Goal: Check status: Check status

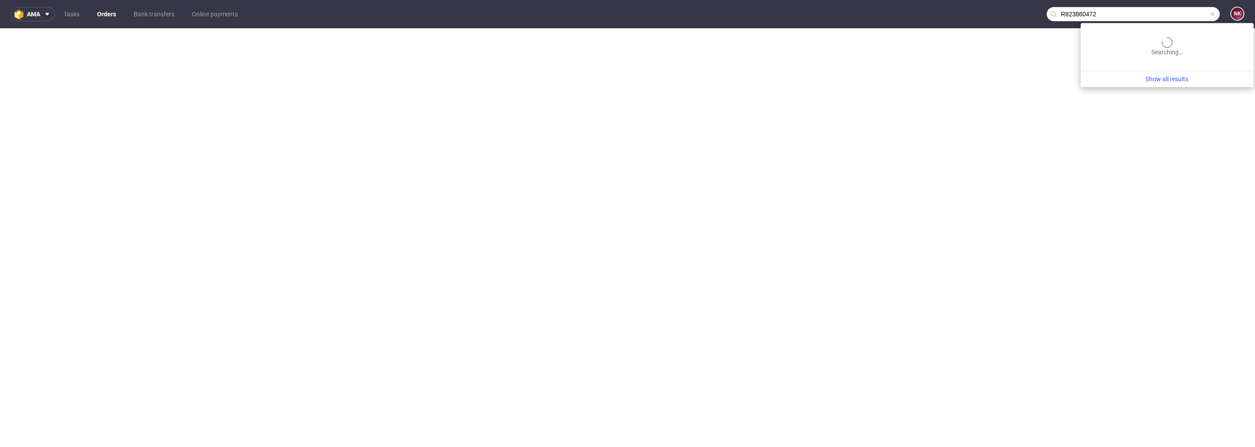
type input "R823860472"
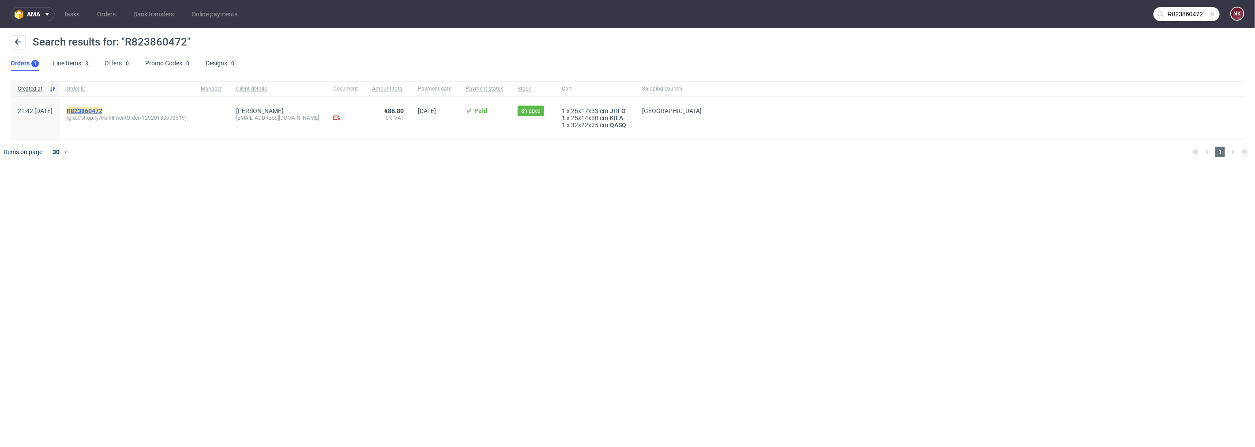
click at [102, 109] on mark "R823860472" at bounding box center [85, 110] width 36 height 7
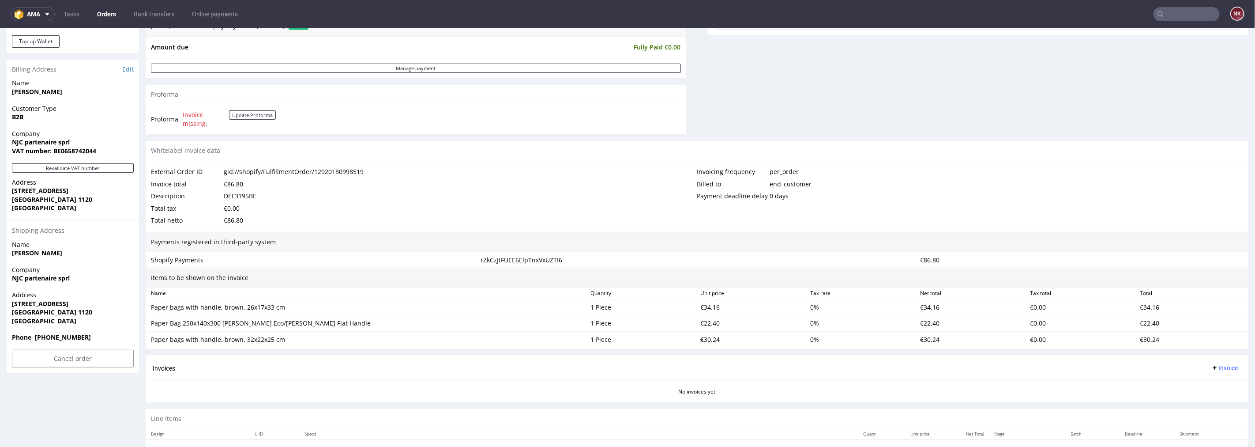
scroll to position [236, 0]
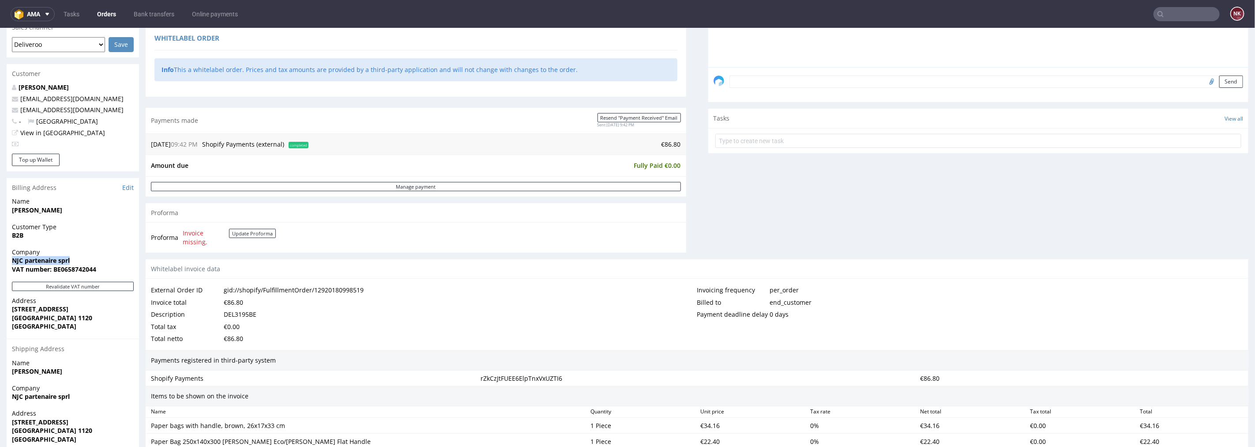
drag, startPoint x: 71, startPoint y: 258, endPoint x: 5, endPoint y: 264, distance: 66.5
click at [5, 264] on div "Order R823860472 (gid://shopify/FulfillmentOrder/12920180998519) 30.07.2025 09:…" at bounding box center [627, 250] width 1255 height 873
copy strong "NJC partenaire sprl"
click at [99, 286] on button "Revalidate VAT number" at bounding box center [73, 285] width 122 height 9
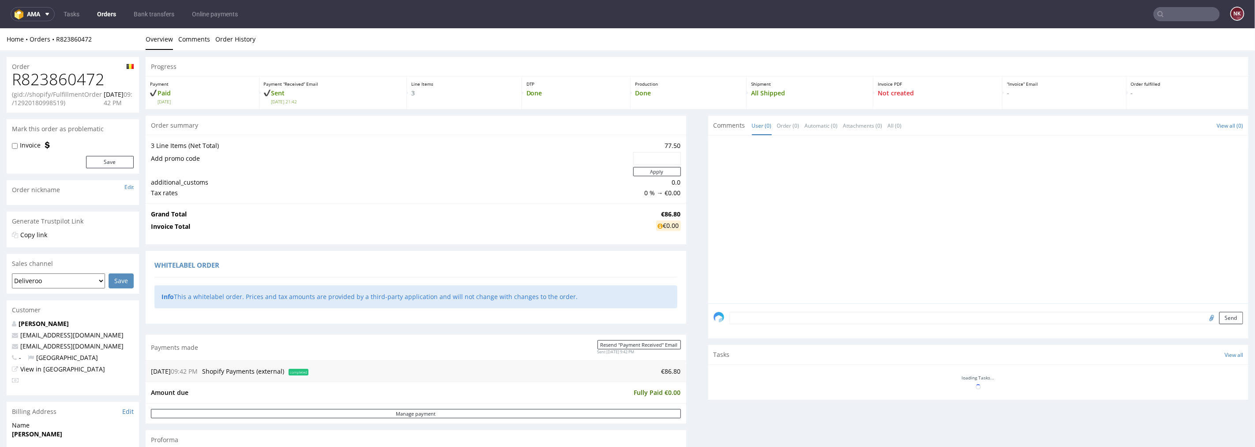
scroll to position [231, 0]
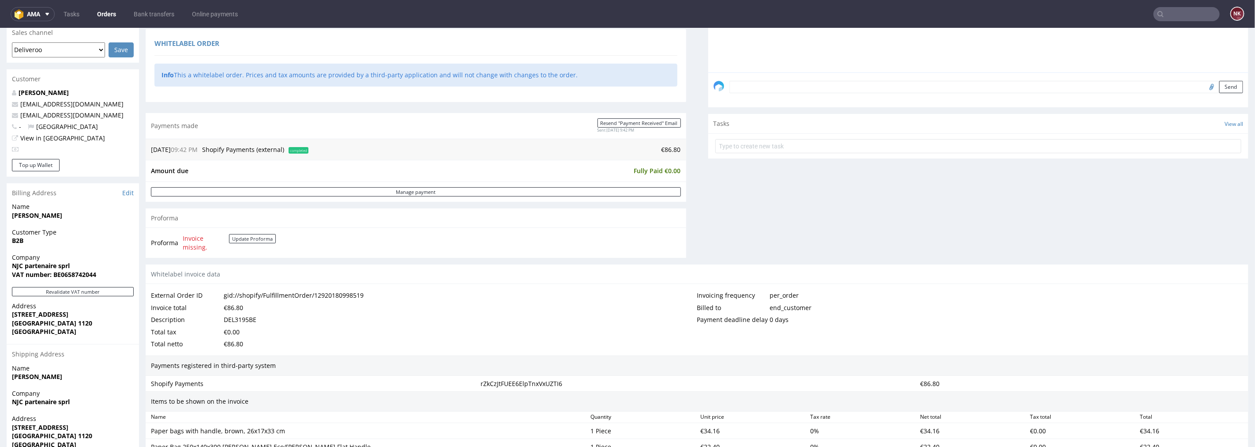
click at [81, 275] on strong "VAT number: BE0658742044" at bounding box center [54, 274] width 84 height 8
copy strong "BE0658742044"
drag, startPoint x: 82, startPoint y: 314, endPoint x: 9, endPoint y: 314, distance: 73.3
click at [9, 314] on div "Address Rue de Heembeek 282 Bruxelles 1120 Belgium" at bounding box center [73, 322] width 132 height 42
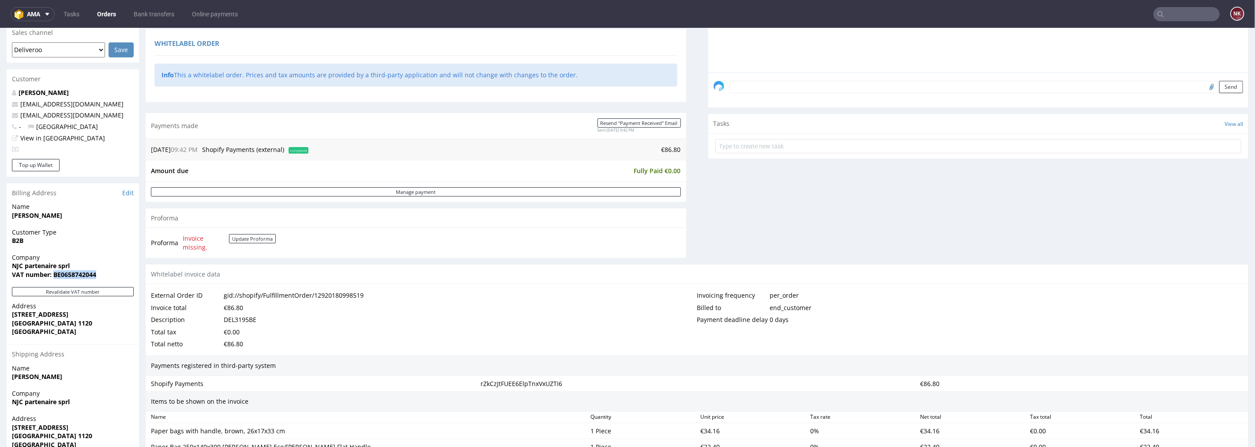
copy strong "Rue de Heembeek 282"
click at [17, 324] on strong "Bruxelles 1120" at bounding box center [52, 322] width 80 height 8
copy strong "Bruxelles"
click at [52, 321] on strong "Bruxelles 1120" at bounding box center [52, 322] width 80 height 8
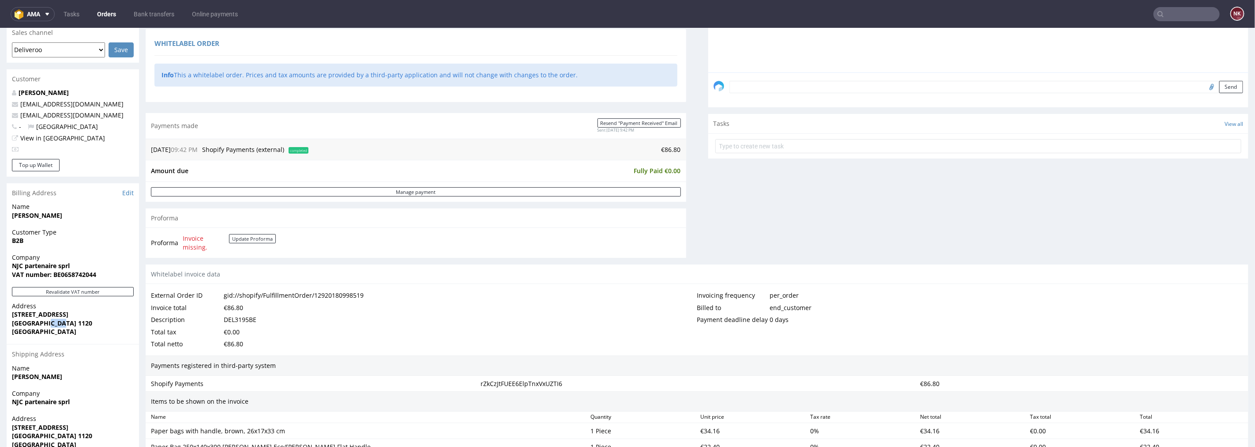
click at [52, 321] on strong "Bruxelles 1120" at bounding box center [52, 322] width 80 height 8
copy strong "1120"
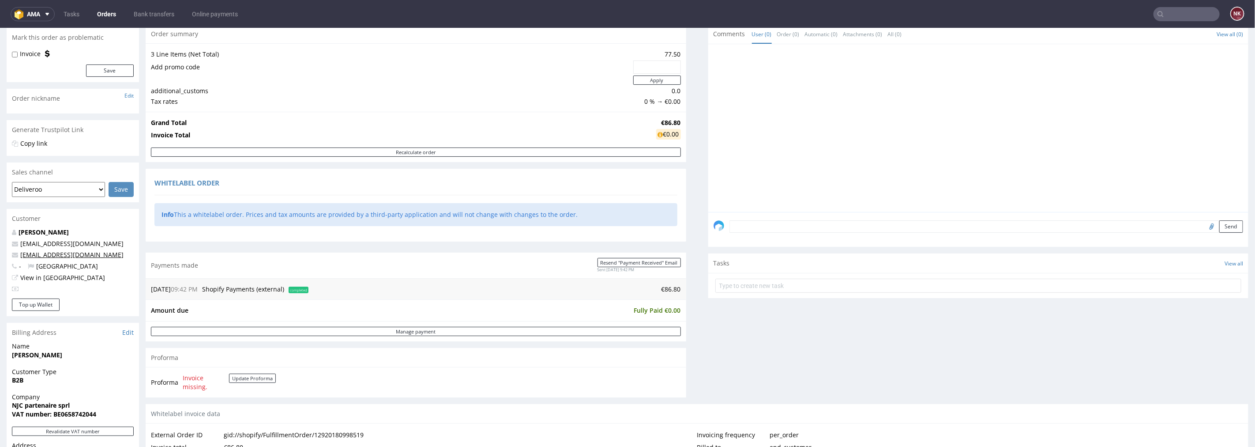
scroll to position [0, 0]
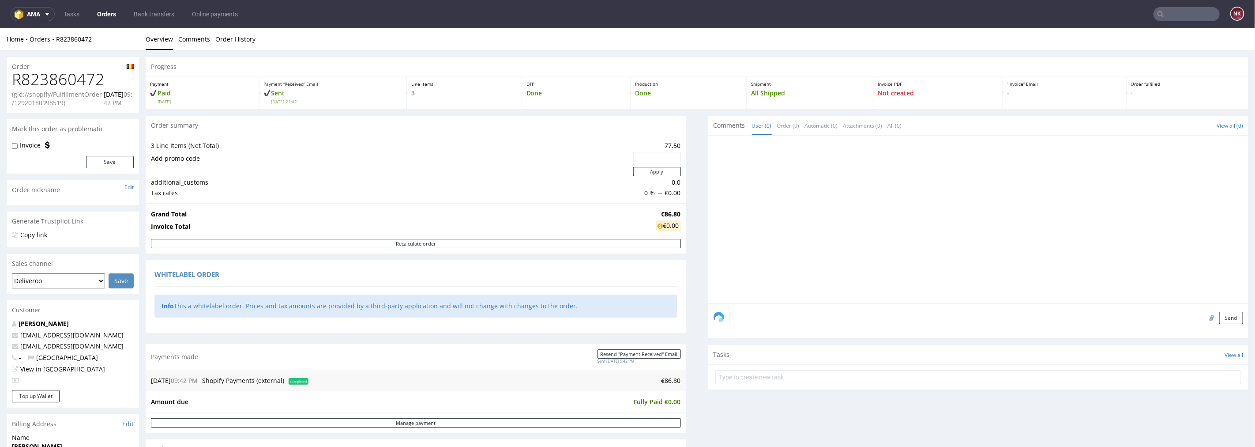
click at [64, 70] on h1 "R823860472" at bounding box center [73, 79] width 122 height 18
copy h1 "R823860472"
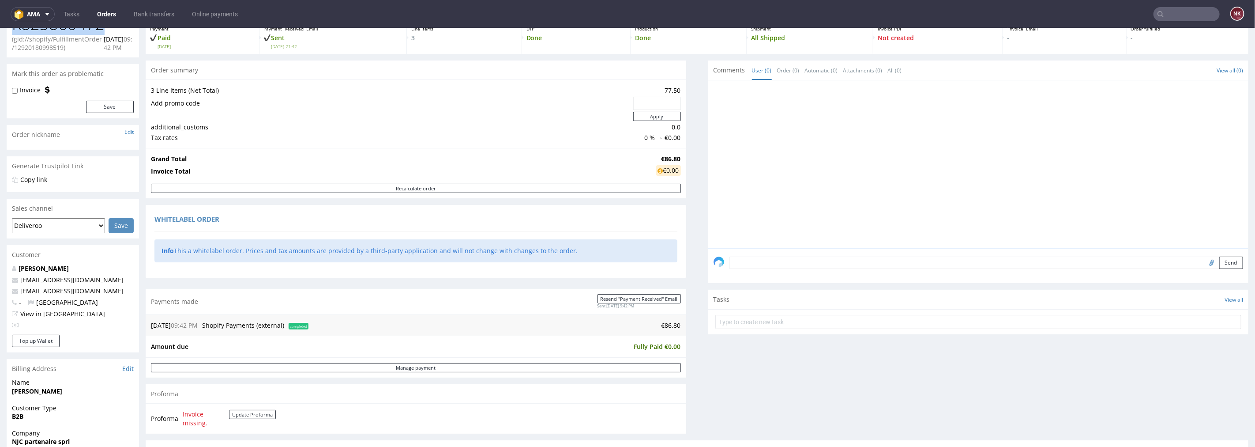
scroll to position [147, 0]
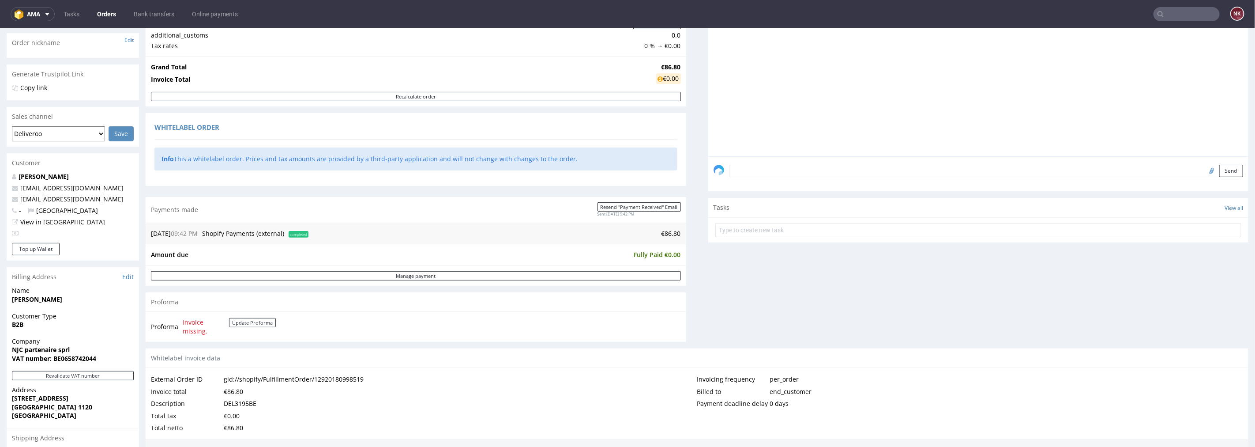
click at [248, 403] on div "DEL3195BE" at bounding box center [240, 403] width 33 height 12
copy div "DEL3195BE"
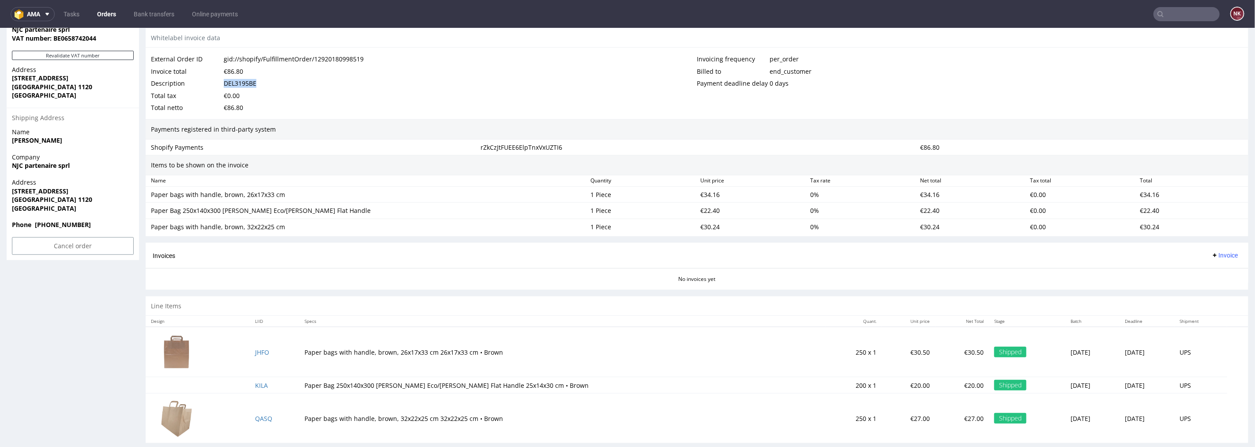
scroll to position [482, 0]
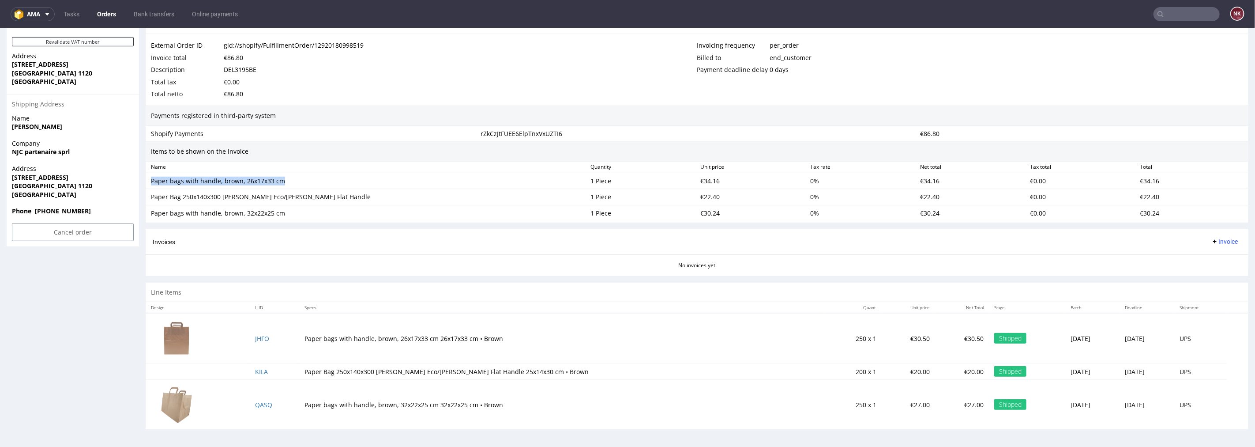
drag, startPoint x: 289, startPoint y: 183, endPoint x: 149, endPoint y: 182, distance: 140.4
click at [149, 182] on div "Paper bags with handle, brown, 26x17x33 cm" at bounding box center [367, 180] width 440 height 12
copy div "Paper bags with handle, brown, 26x17x33 cm"
click at [708, 179] on div "€34.16" at bounding box center [752, 180] width 110 height 12
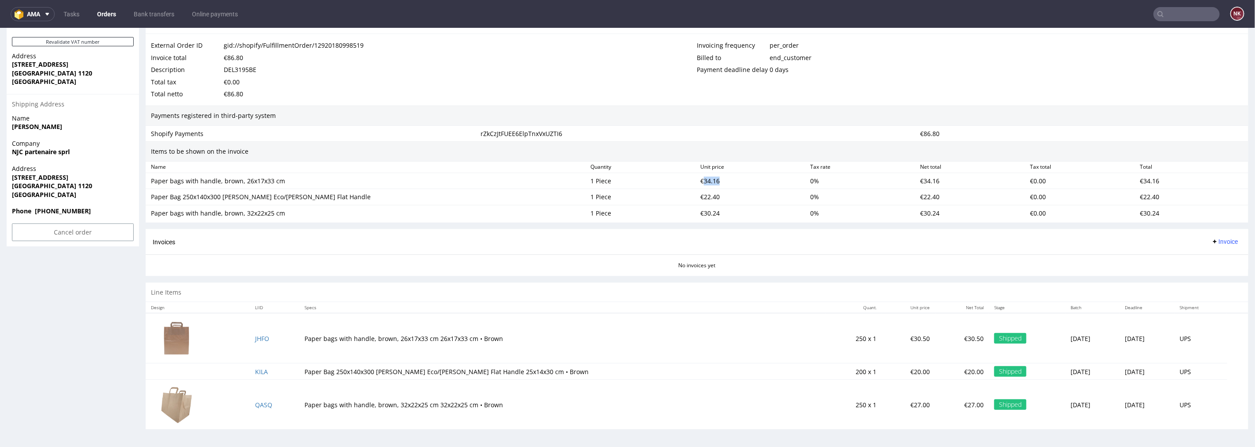
copy div "34.16"
drag, startPoint x: 320, startPoint y: 198, endPoint x: 147, endPoint y: 198, distance: 173.9
click at [147, 198] on div "Paper Bag 250x140x300 mm Brown Eco/Kraft Flat Handle 1 Piece €22.40 0 % €22.40 …" at bounding box center [697, 196] width 1103 height 16
copy div "Paper Bag 250x140x300 mm Brown Eco/Kraft Flat Handle"
drag, startPoint x: 284, startPoint y: 213, endPoint x: 150, endPoint y: 215, distance: 133.8
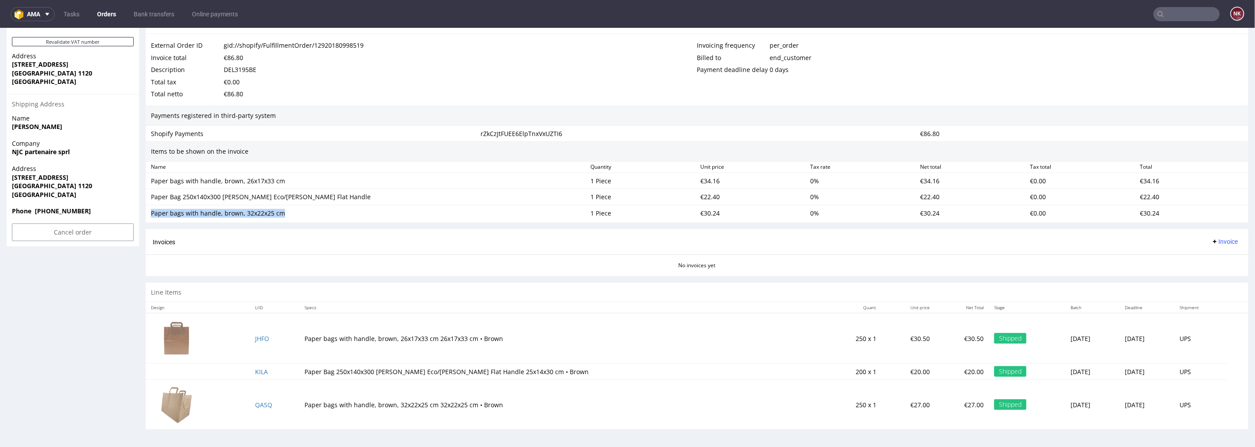
click at [150, 215] on div "Paper bags with handle, brown, 32x22x25 cm" at bounding box center [367, 213] width 440 height 12
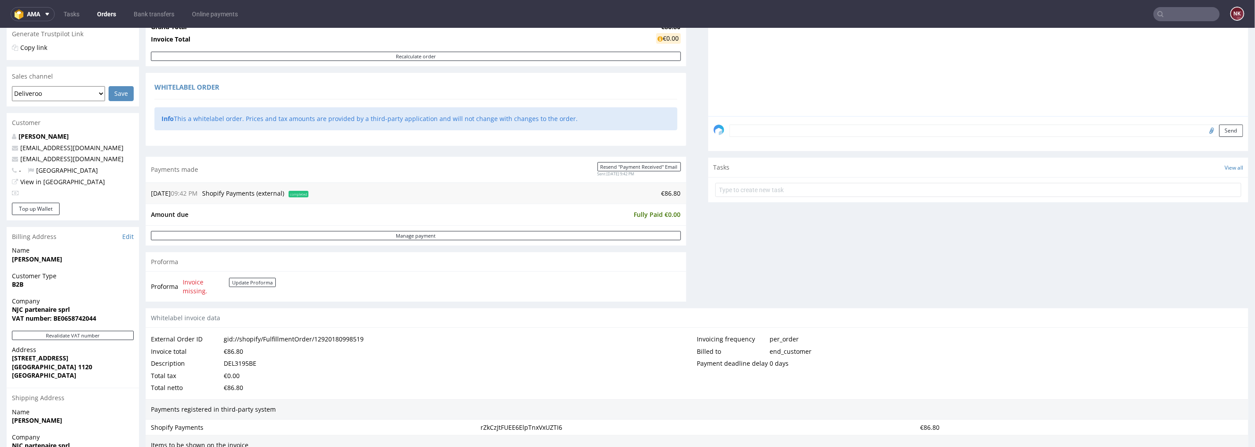
scroll to position [383, 0]
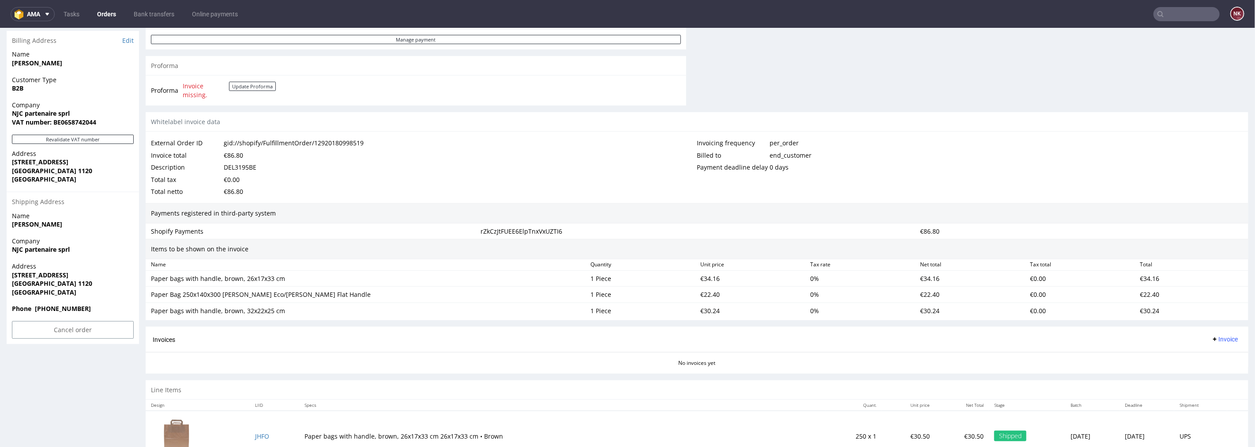
click at [1188, 11] on input "text" at bounding box center [1187, 14] width 66 height 14
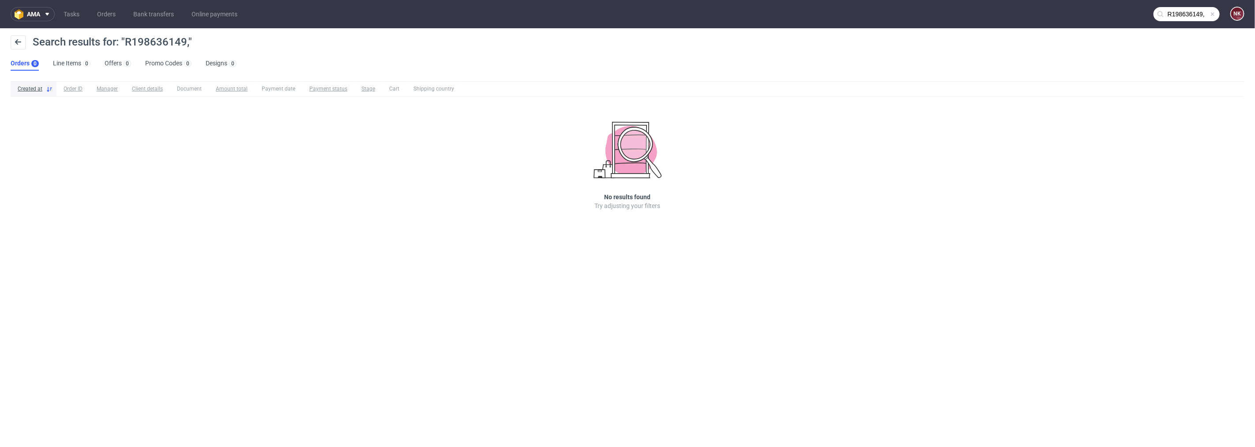
click at [1192, 8] on input "R198636149," at bounding box center [1187, 14] width 66 height 14
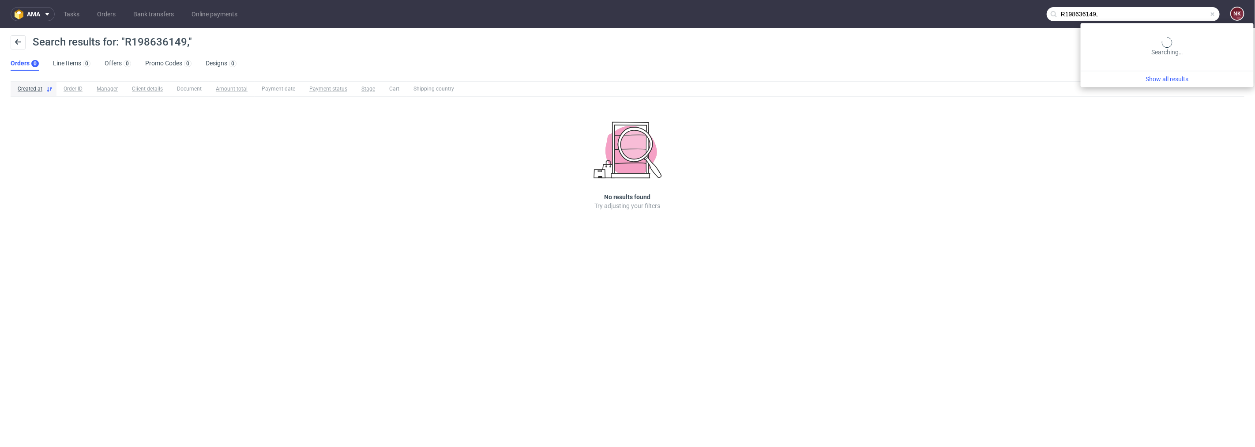
click at [1194, 15] on input "R198636149," at bounding box center [1133, 14] width 173 height 14
type input "R198636149"
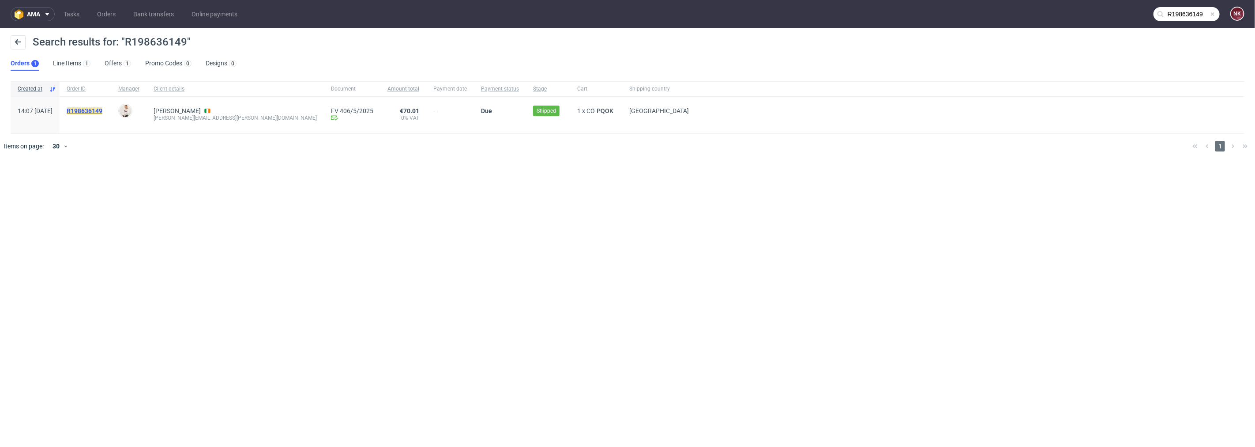
click at [102, 112] on mark "R198636149" at bounding box center [85, 110] width 36 height 7
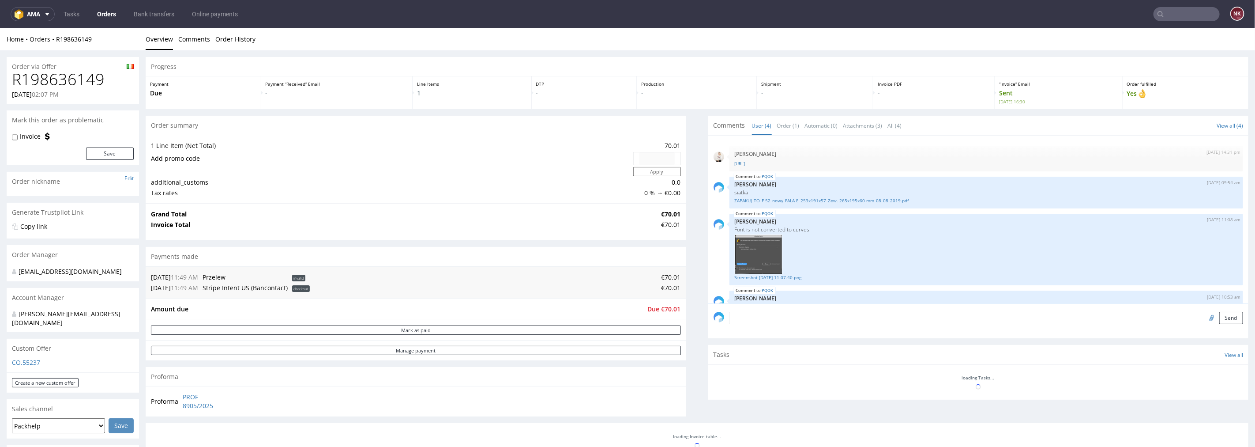
scroll to position [16, 0]
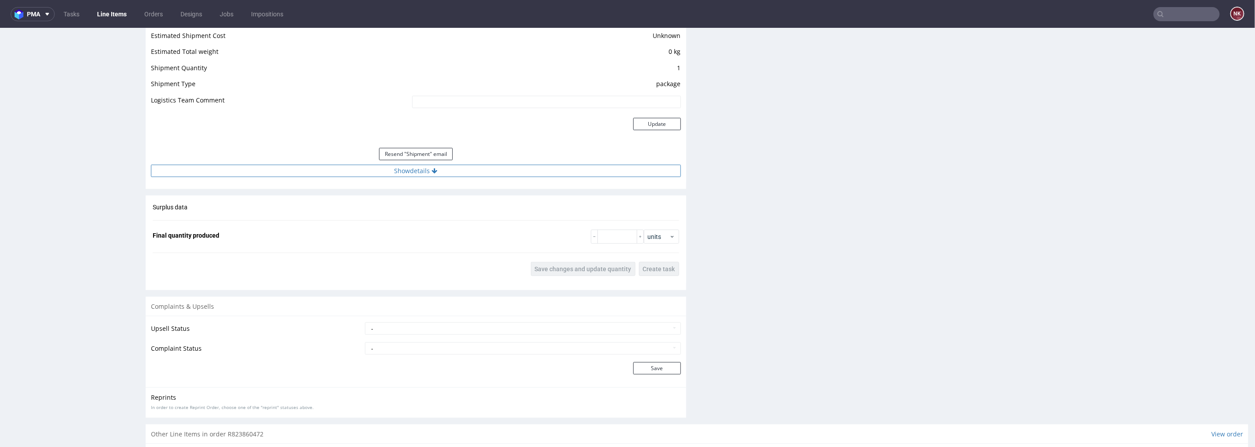
click at [535, 169] on button "Show details" at bounding box center [416, 170] width 530 height 12
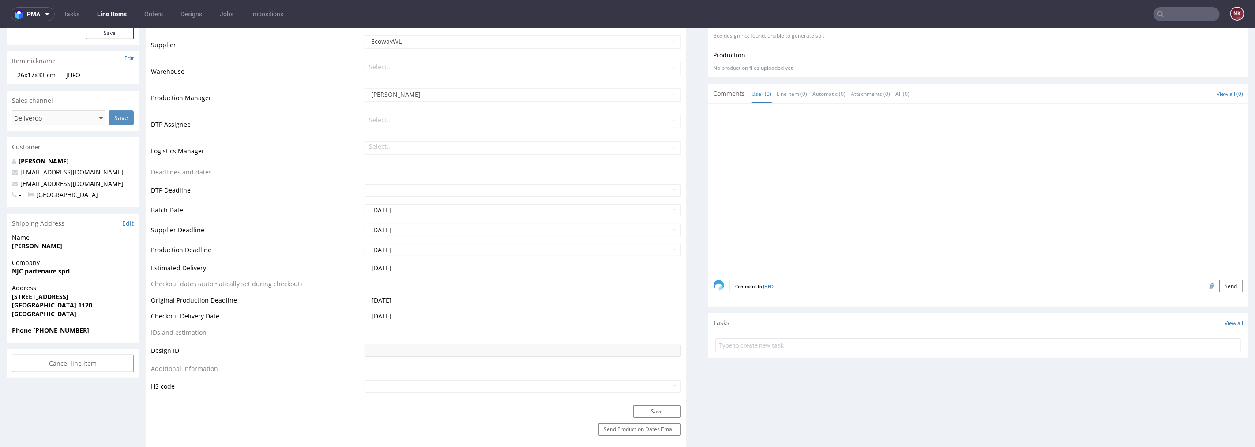
scroll to position [294, 0]
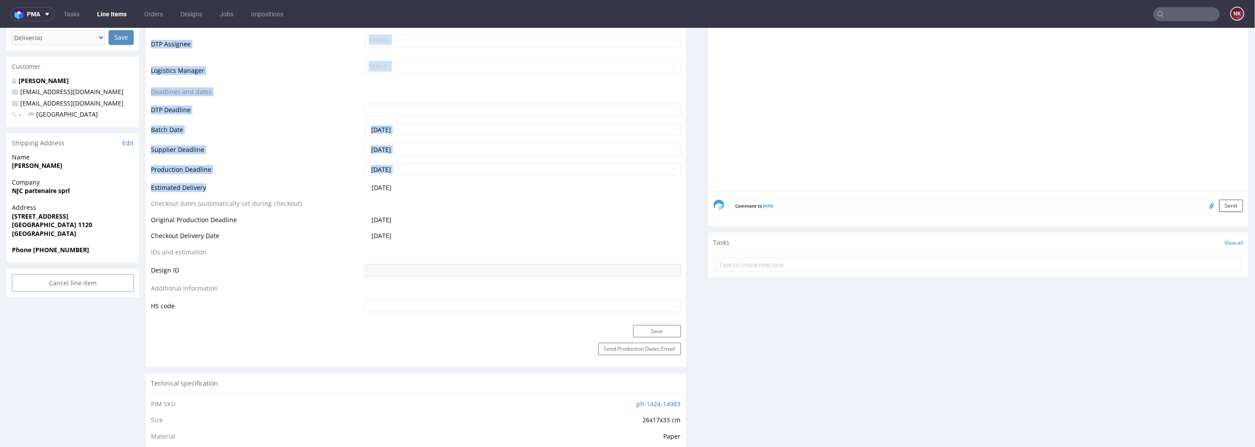
drag, startPoint x: 204, startPoint y: 187, endPoint x: 150, endPoint y: 188, distance: 54.3
click at [150, 188] on div "Production Status Waiting for Artwork Waiting for Diecut Waiting for Mockup Wai…" at bounding box center [416, 126] width 541 height 396
click at [234, 192] on td "Estimated Delivery" at bounding box center [257, 190] width 212 height 16
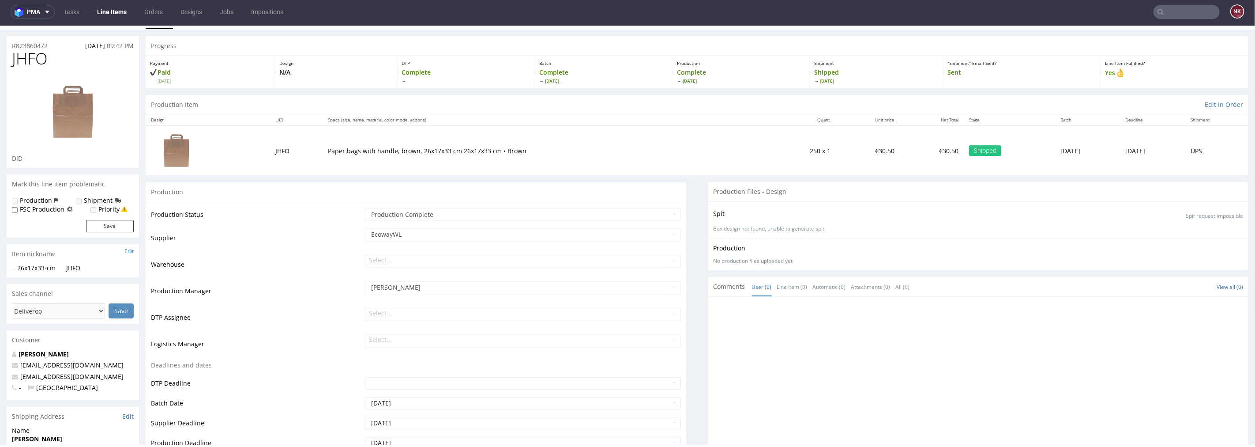
scroll to position [215, 0]
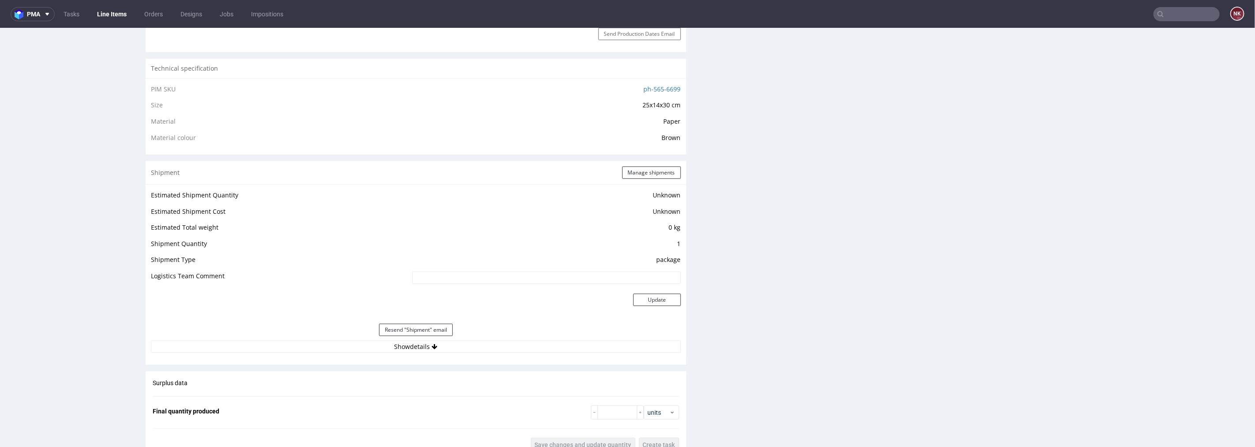
scroll to position [637, 0]
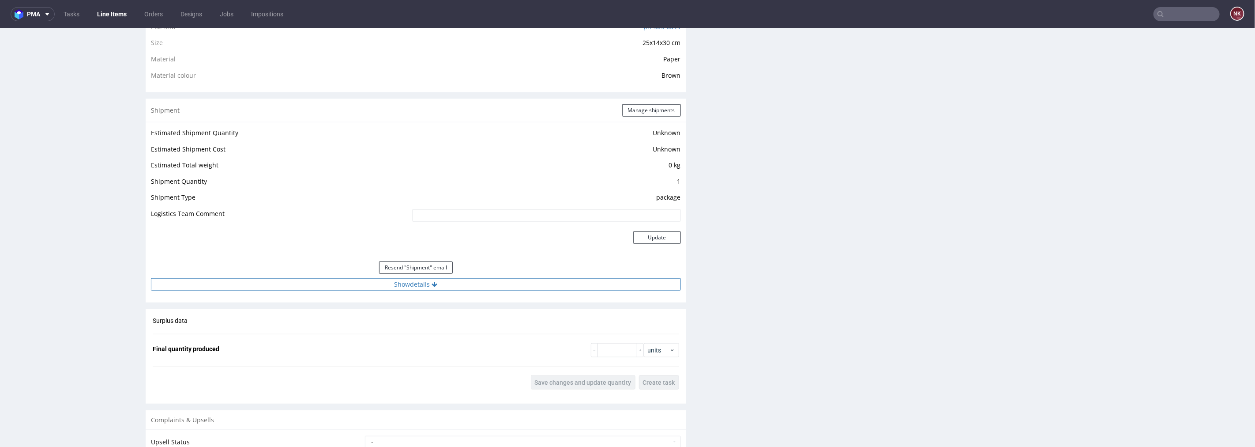
click at [470, 288] on button "Show details" at bounding box center [416, 284] width 530 height 12
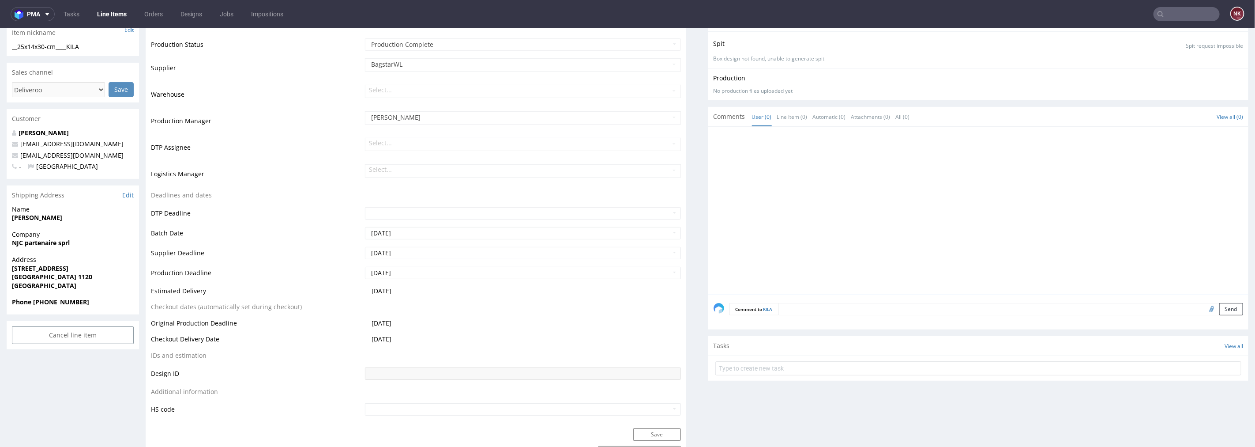
scroll to position [0, 0]
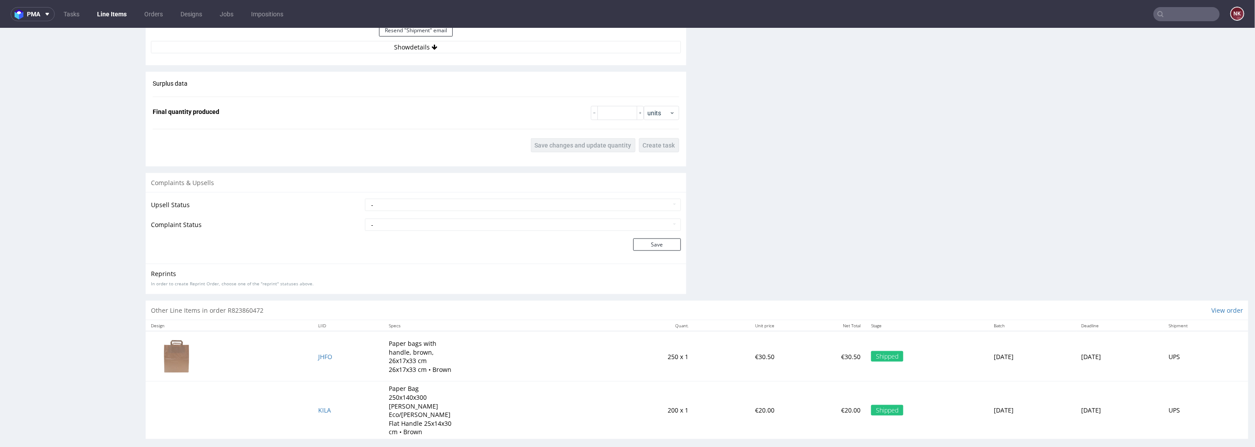
scroll to position [761, 0]
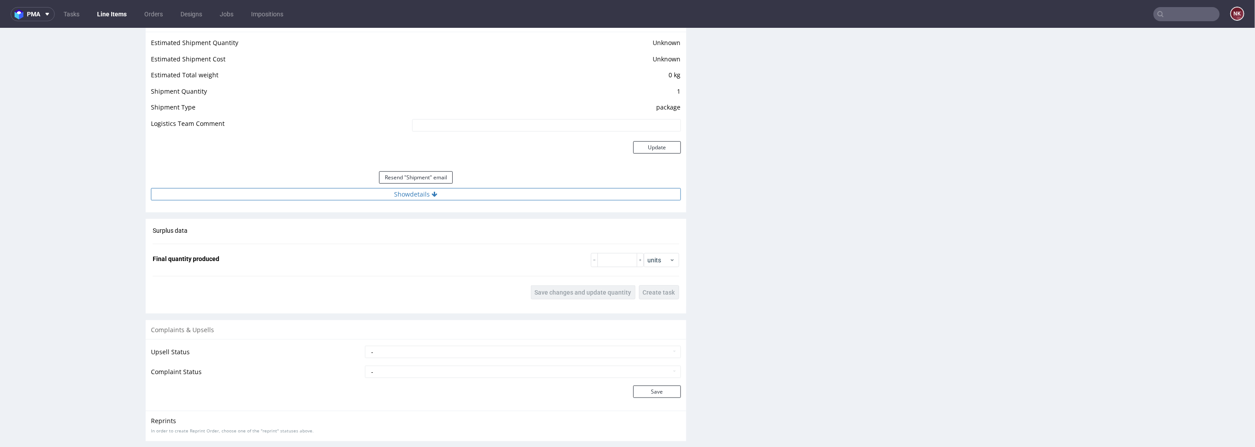
click at [412, 196] on button "Show details" at bounding box center [416, 194] width 530 height 12
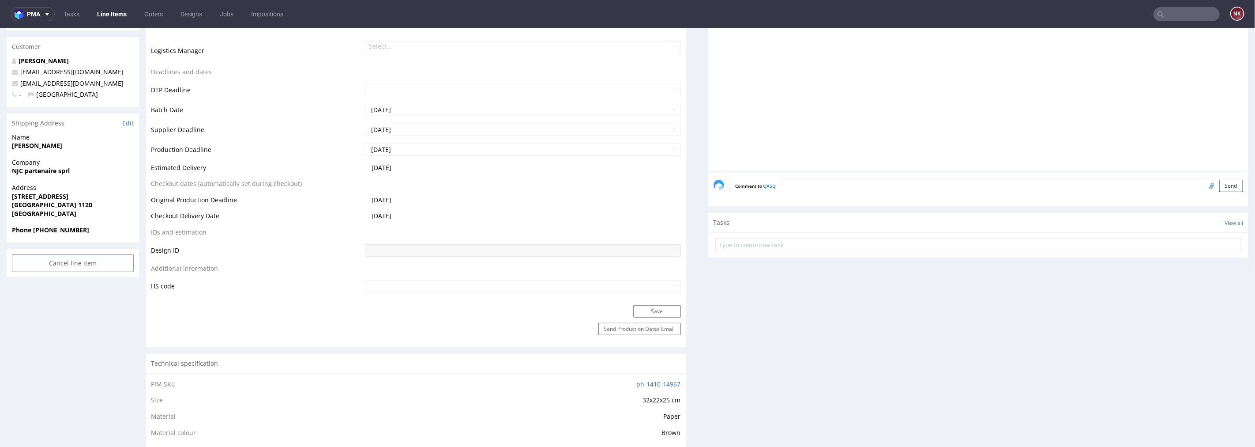
scroll to position [215, 0]
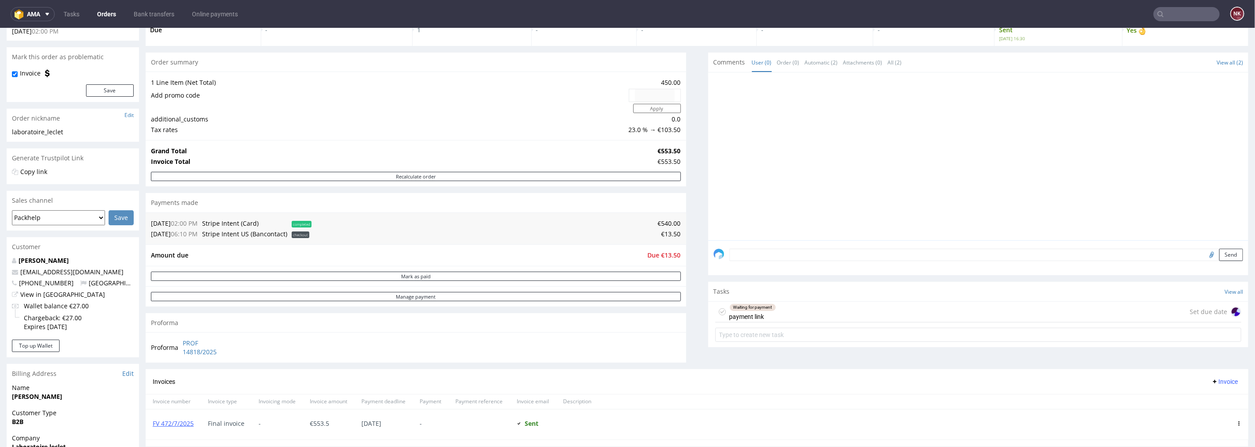
scroll to position [147, 0]
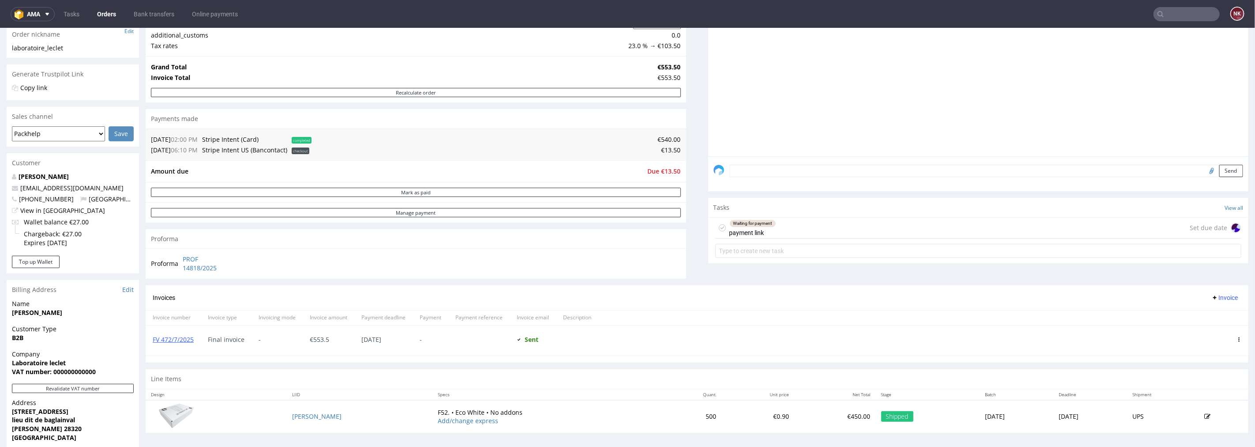
click at [804, 224] on div "Waiting for payment payment link Set due date" at bounding box center [979, 227] width 527 height 21
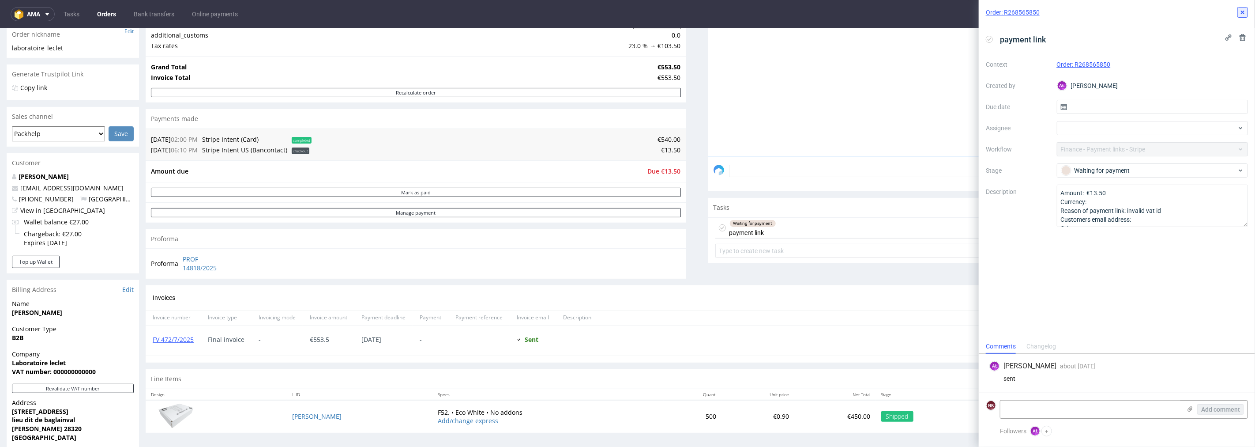
click at [1245, 15] on icon at bounding box center [1242, 12] width 7 height 7
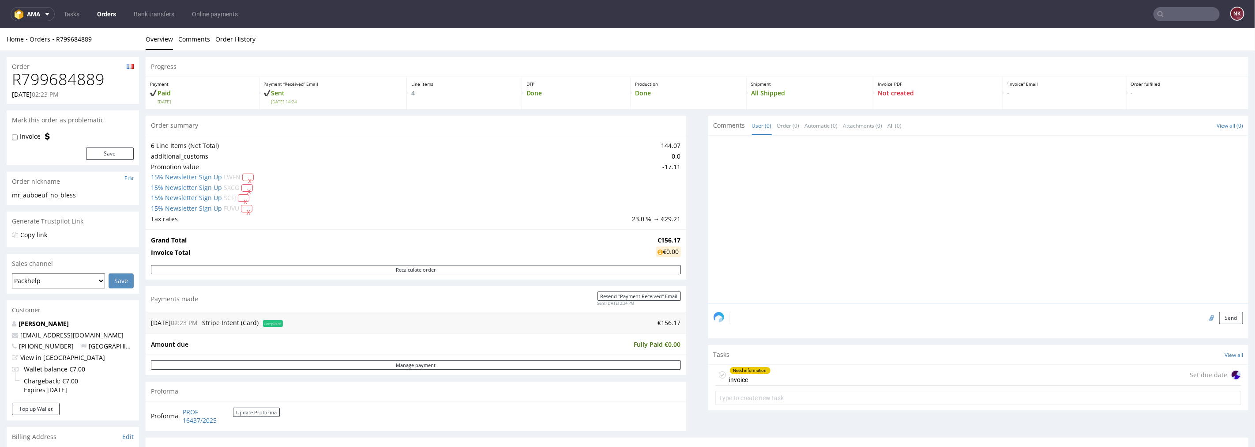
scroll to position [196, 0]
